Goal: Task Accomplishment & Management: Manage account settings

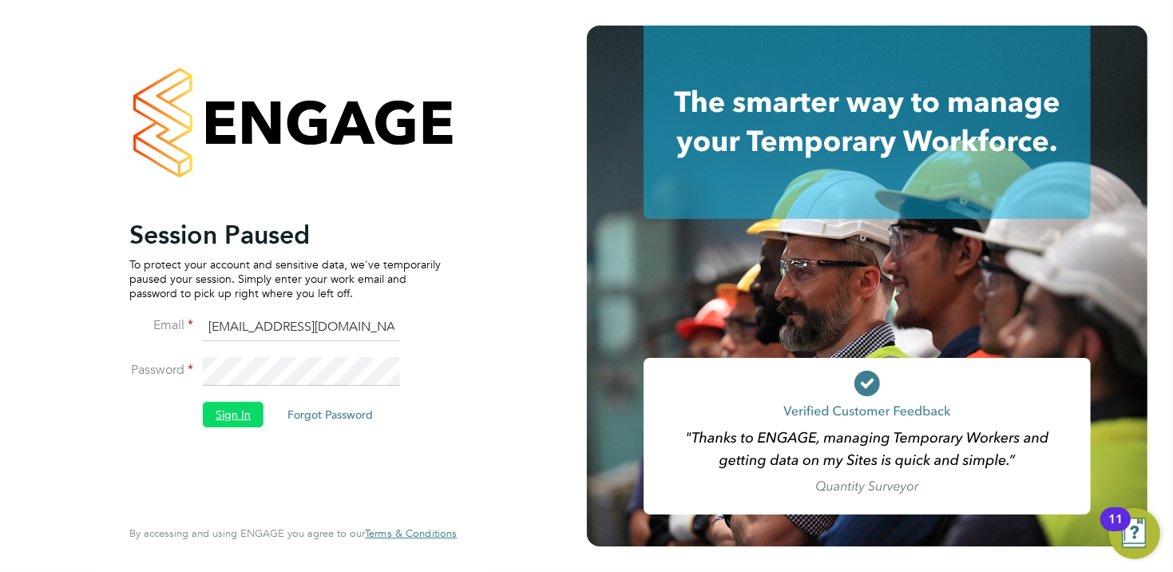
click at [248, 418] on button "Sign In" at bounding box center [233, 415] width 61 height 26
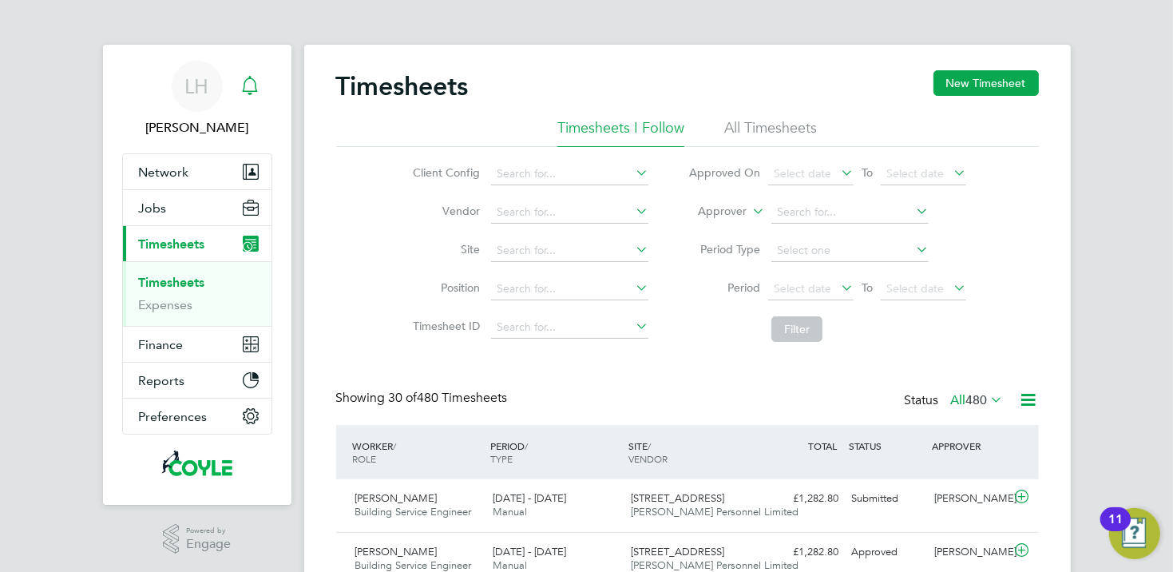
click at [256, 97] on div "Main navigation" at bounding box center [250, 86] width 32 height 32
